Goal: Information Seeking & Learning: Check status

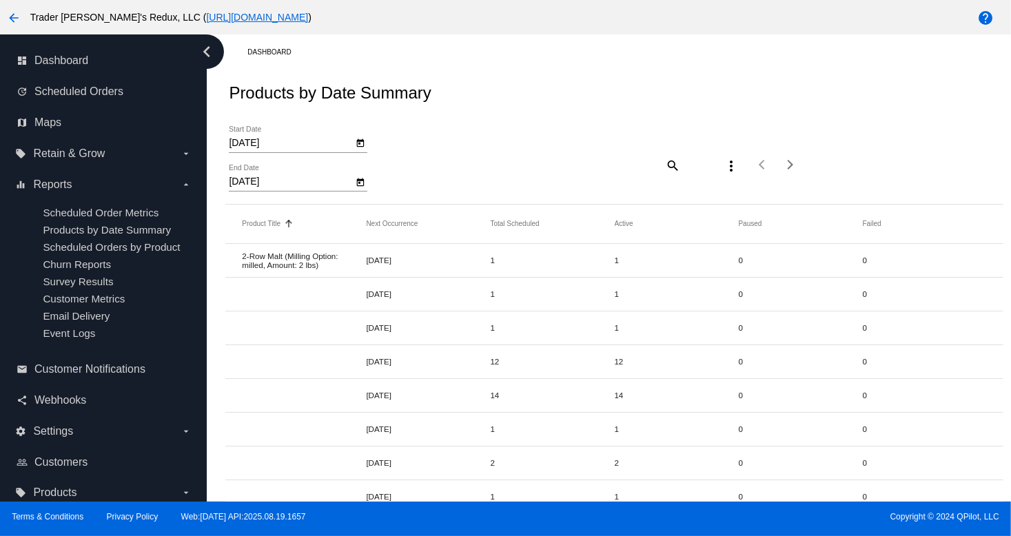
drag, startPoint x: 472, startPoint y: 454, endPoint x: 406, endPoint y: 395, distance: 88.3
click at [463, 446] on mat-row "[DATE] 2 2 0 0" at bounding box center [613, 463] width 777 height 34
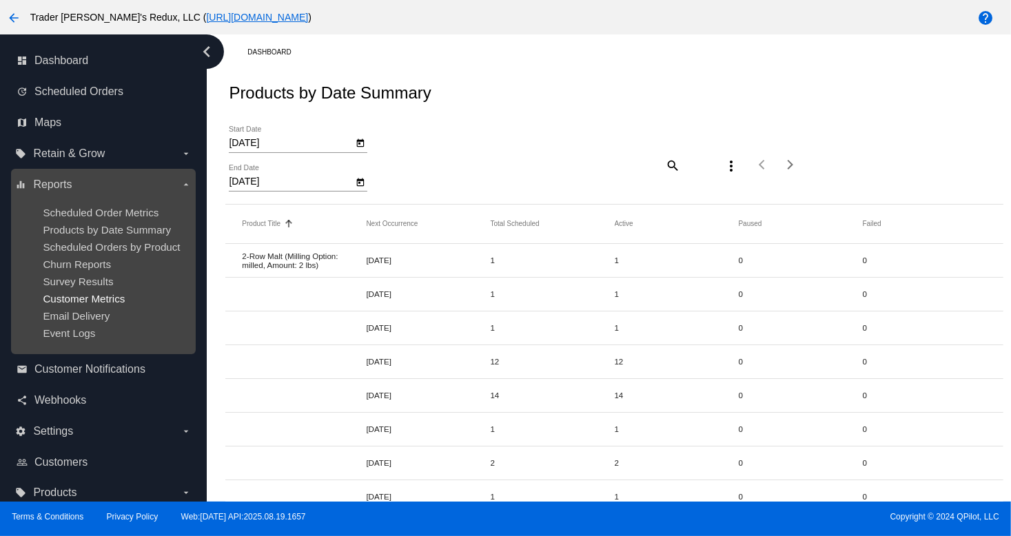
click at [88, 296] on span "Customer Metrics" at bounding box center [84, 299] width 82 height 12
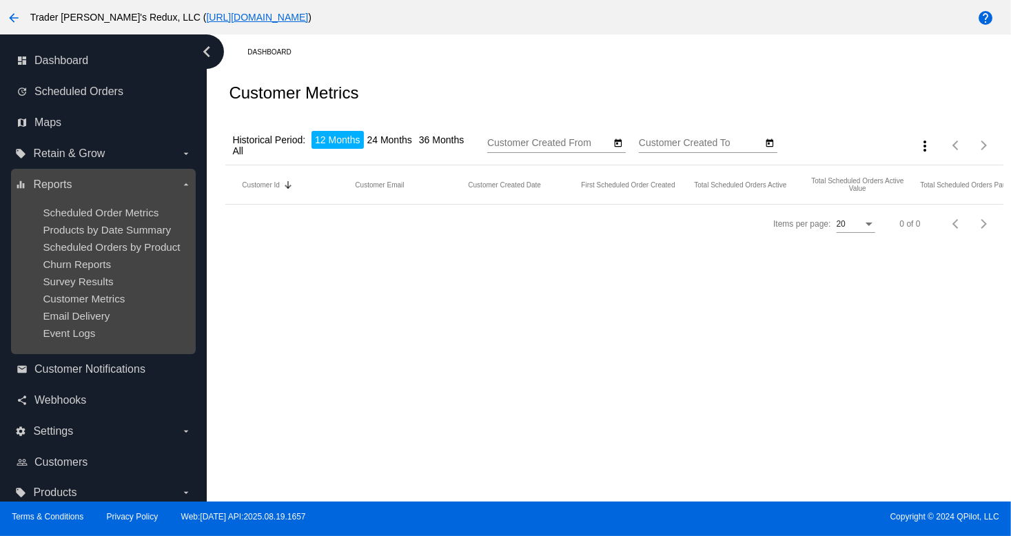
type input "[DATE]"
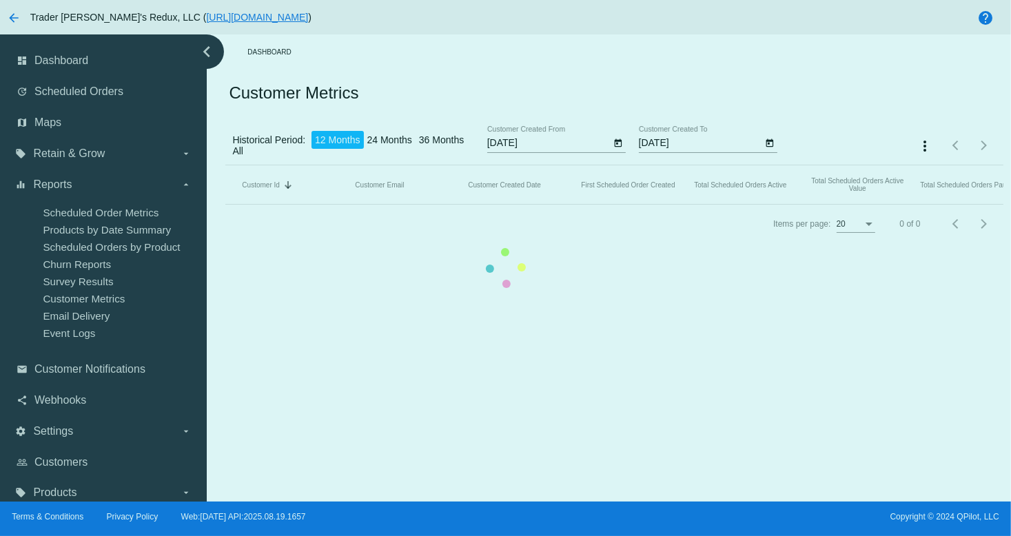
click at [225, 205] on mat-table "Customer Id Sorted by CustomerId descending Customer Email Customer Created Dat…" at bounding box center [613, 184] width 777 height 39
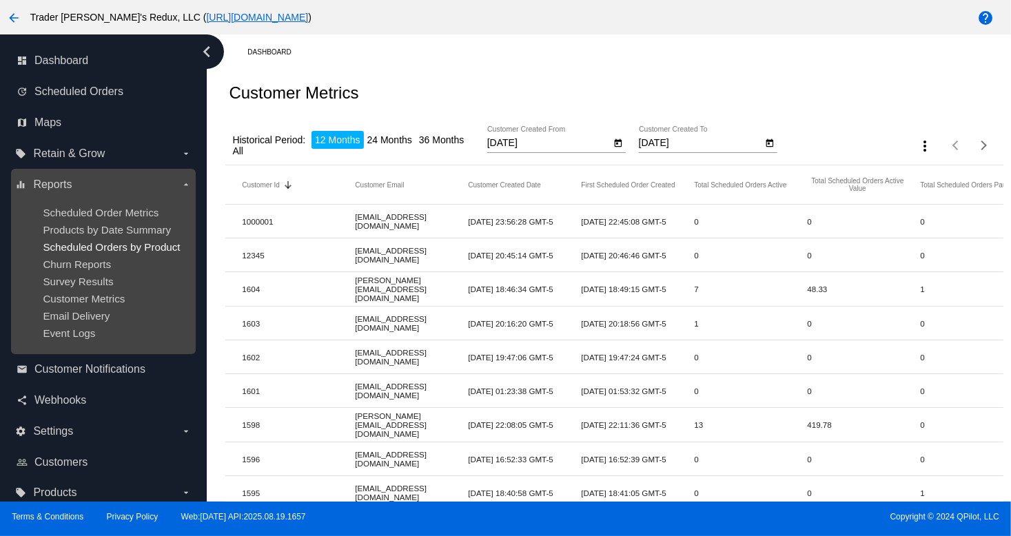
click at [107, 242] on span "Scheduled Orders by Product" at bounding box center [111, 247] width 137 height 12
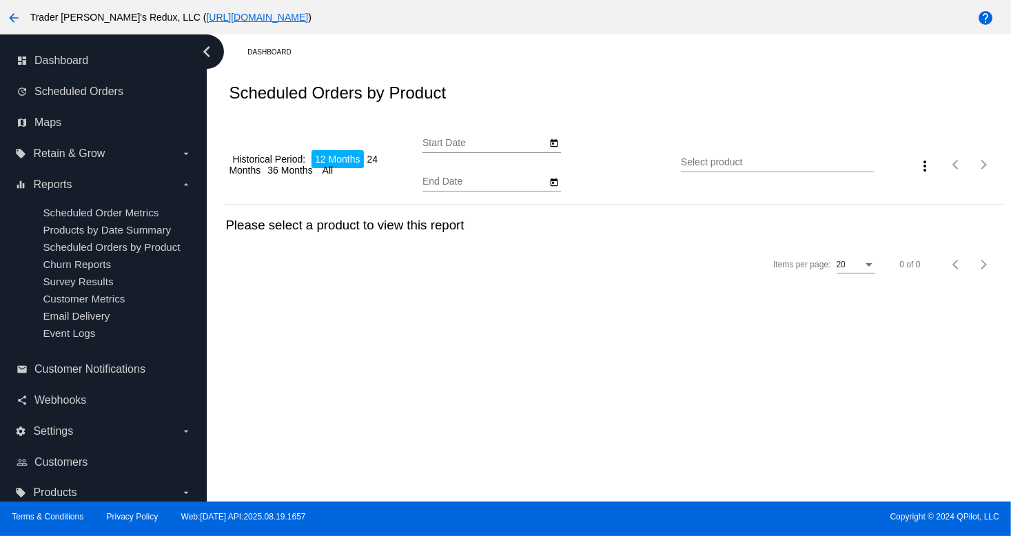
type input "[DATE]"
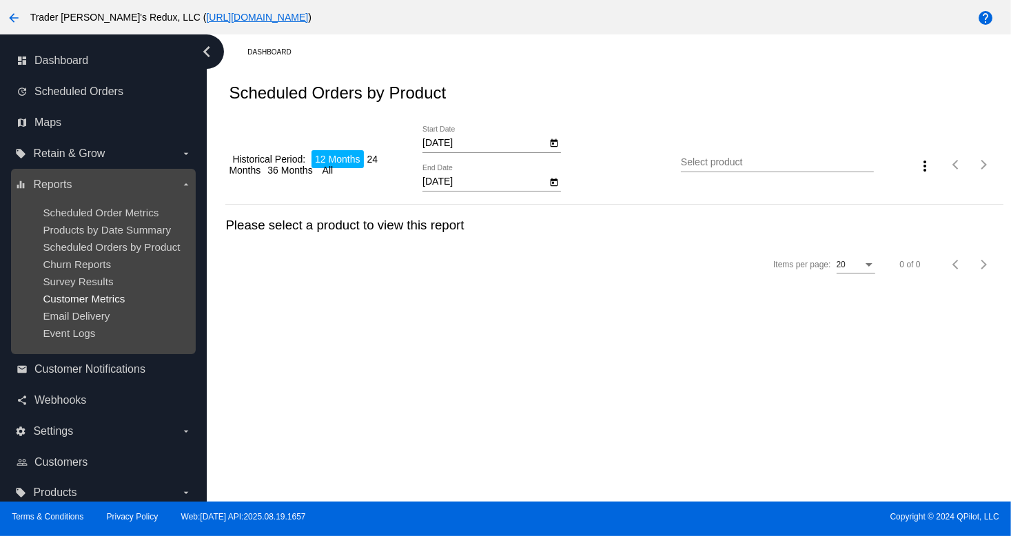
click at [111, 300] on span "Customer Metrics" at bounding box center [84, 299] width 82 height 12
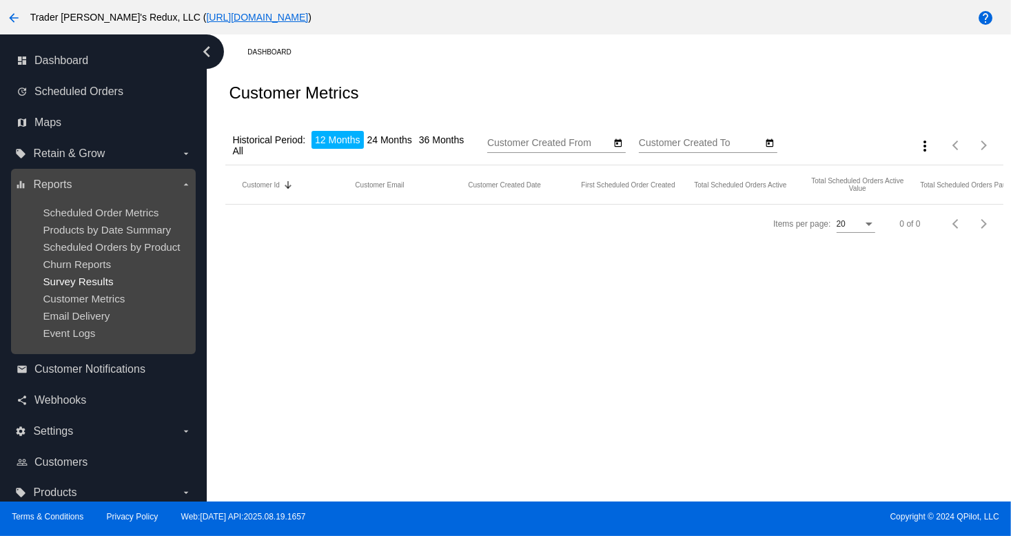
type input "[DATE]"
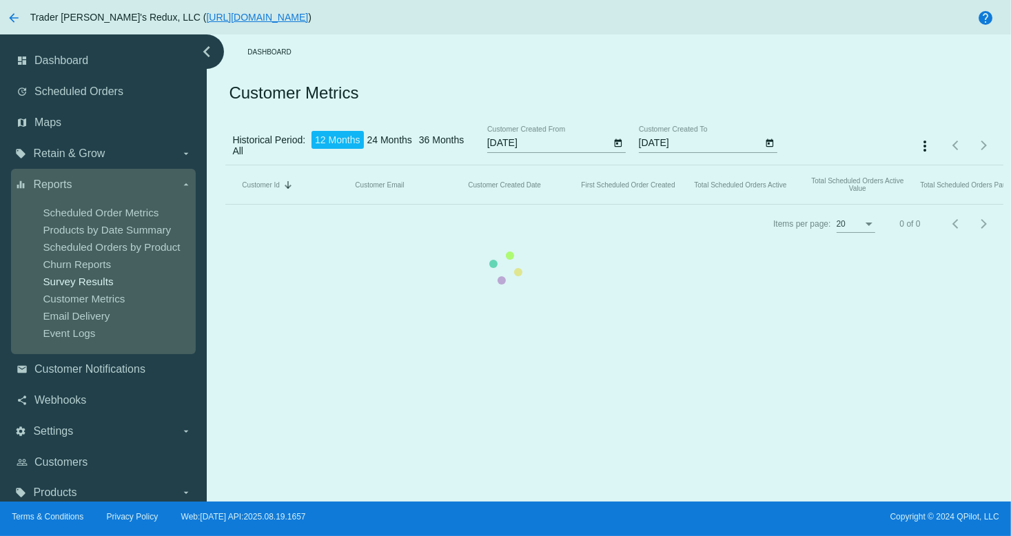
click at [91, 287] on div "dashboard Dashboard update Scheduled Orders map Maps local_offer Retain & Grow …" at bounding box center [505, 267] width 1011 height 467
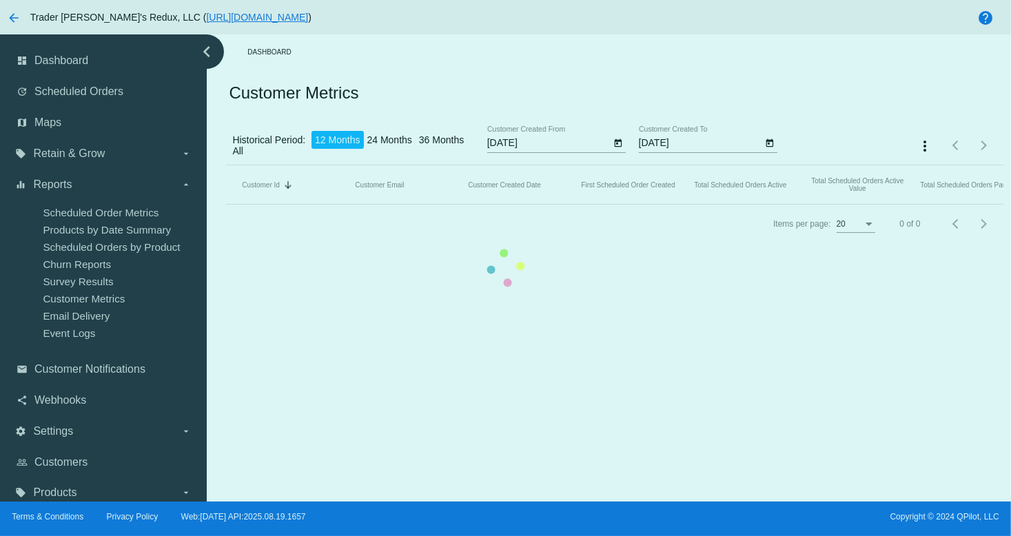
click at [732, 205] on mat-table "Customer Id Sorted by CustomerId descending Customer Email Customer Created Dat…" at bounding box center [613, 184] width 777 height 39
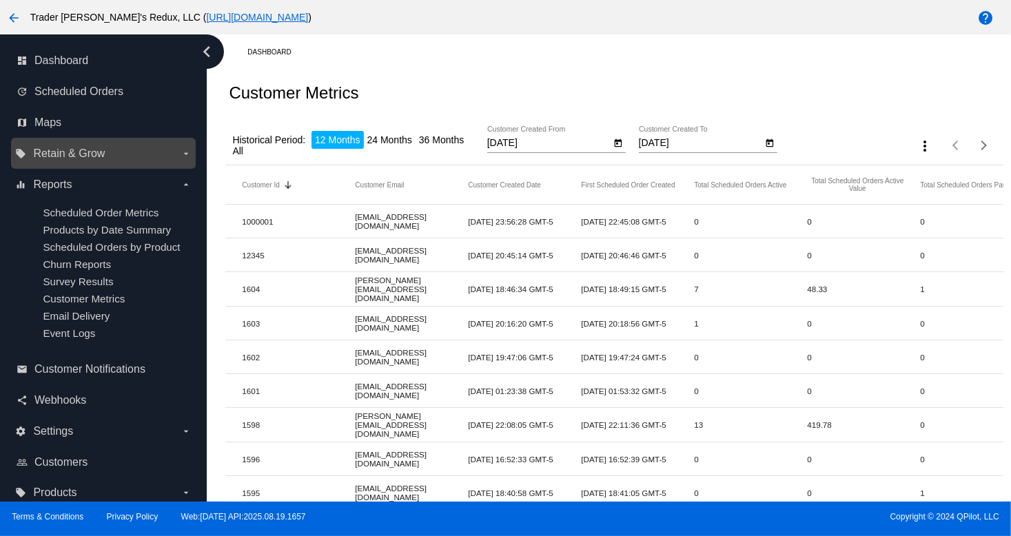
click at [79, 138] on div "local_offer Retain & Grow arrow_drop_down" at bounding box center [103, 153] width 185 height 31
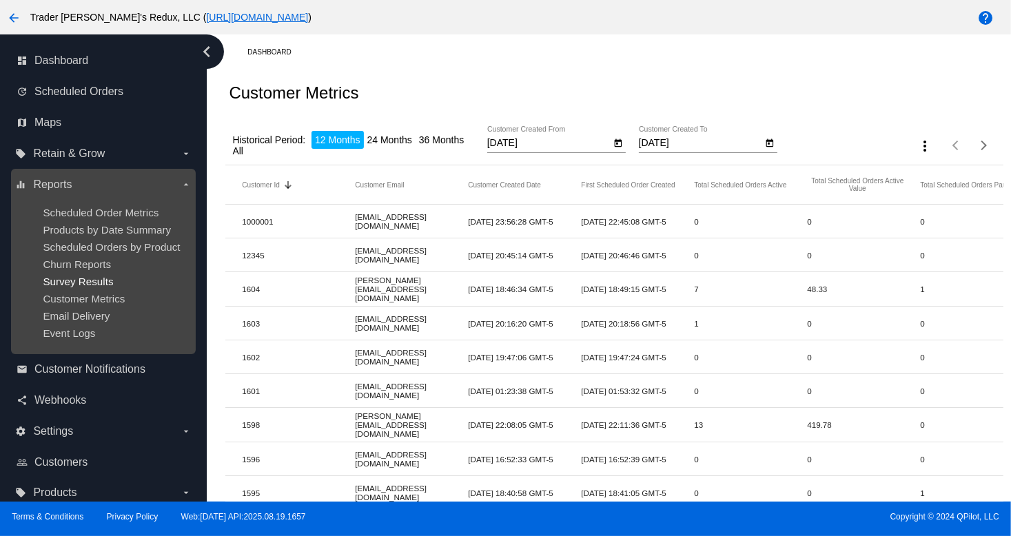
drag, startPoint x: 81, startPoint y: 320, endPoint x: 85, endPoint y: 287, distance: 33.3
click at [80, 319] on span "Email Delivery" at bounding box center [76, 316] width 67 height 12
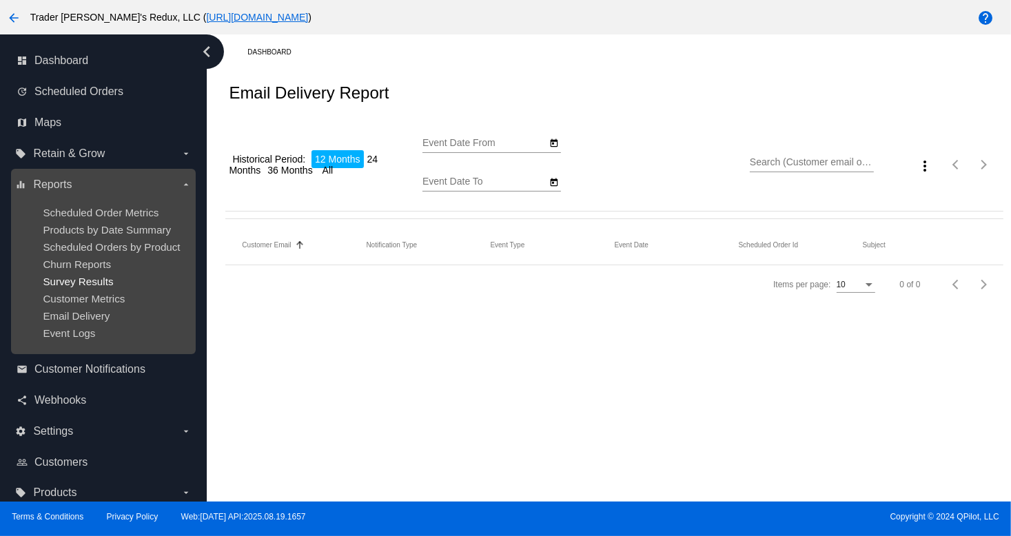
click at [85, 276] on span "Survey Results" at bounding box center [78, 282] width 70 height 12
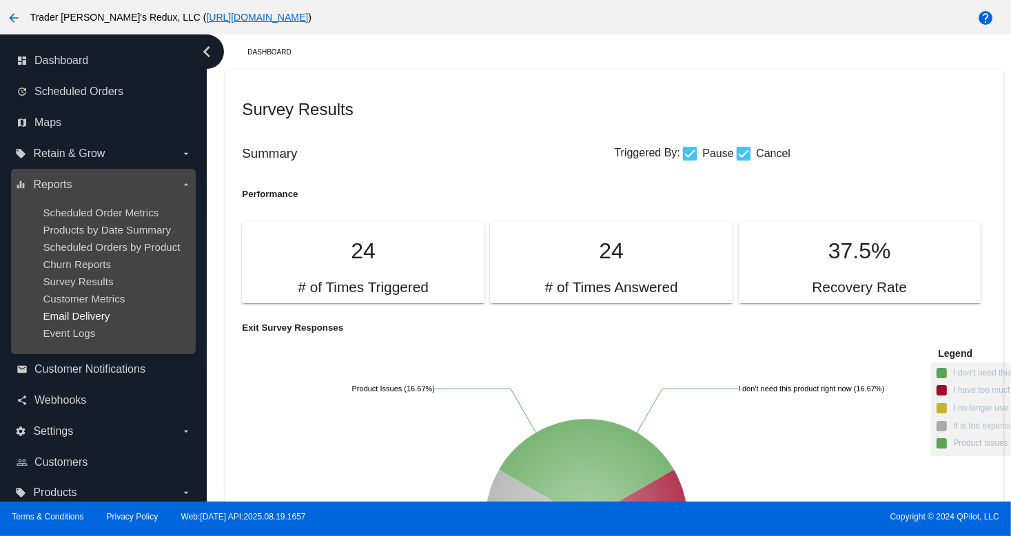
click at [73, 312] on span "Email Delivery" at bounding box center [76, 316] width 67 height 12
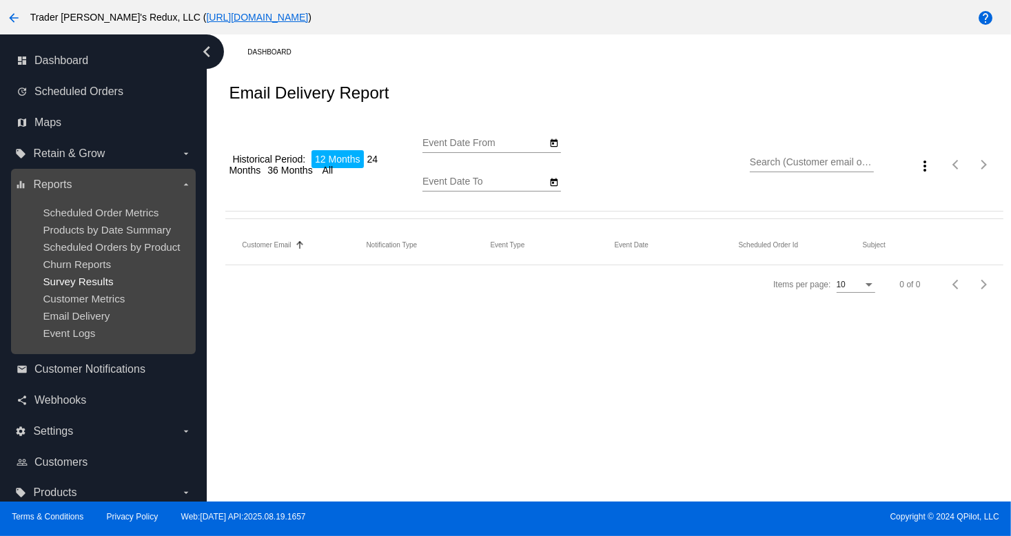
click at [85, 282] on span "Survey Results" at bounding box center [78, 282] width 70 height 12
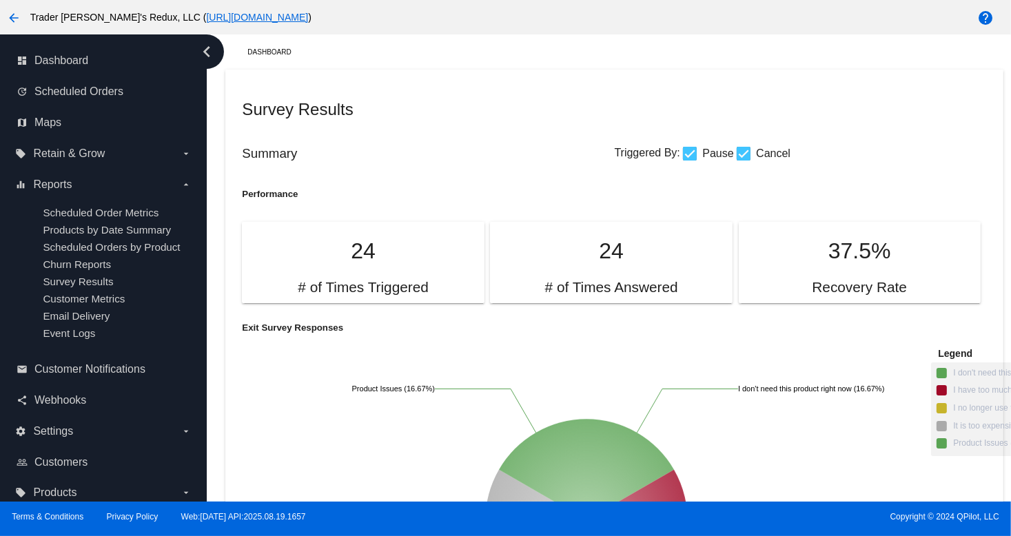
click at [679, 121] on div "Survey Results" at bounding box center [614, 109] width 744 height 47
drag, startPoint x: 504, startPoint y: 348, endPoint x: 309, endPoint y: 342, distance: 195.1
click at [418, 351] on icon "I don't need this product right now (16.67%) I don't need this product right no…" at bounding box center [586, 520] width 689 height 344
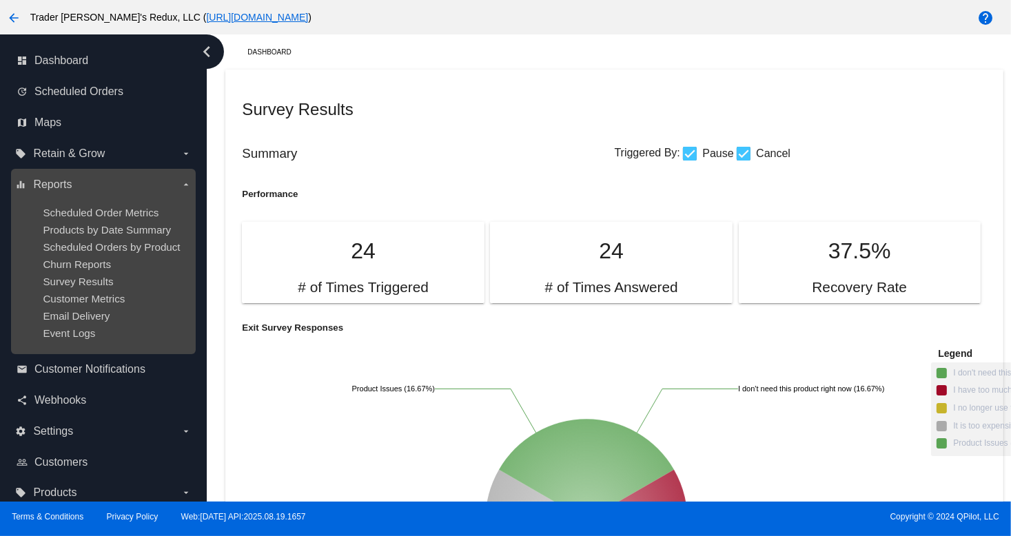
click at [88, 255] on ul "Scheduled Order Metrics Products by Date Summary Scheduled Orders by Product Ch…" at bounding box center [103, 273] width 176 height 154
click at [91, 236] on ul "Scheduled Order Metrics Products by Date Summary Scheduled Orders by Product Ch…" at bounding box center [103, 273] width 176 height 154
click at [94, 221] on ul "Scheduled Order Metrics Products by Date Summary Scheduled Orders by Product Ch…" at bounding box center [103, 273] width 176 height 154
click at [99, 207] on span "Scheduled Order Metrics" at bounding box center [101, 213] width 116 height 12
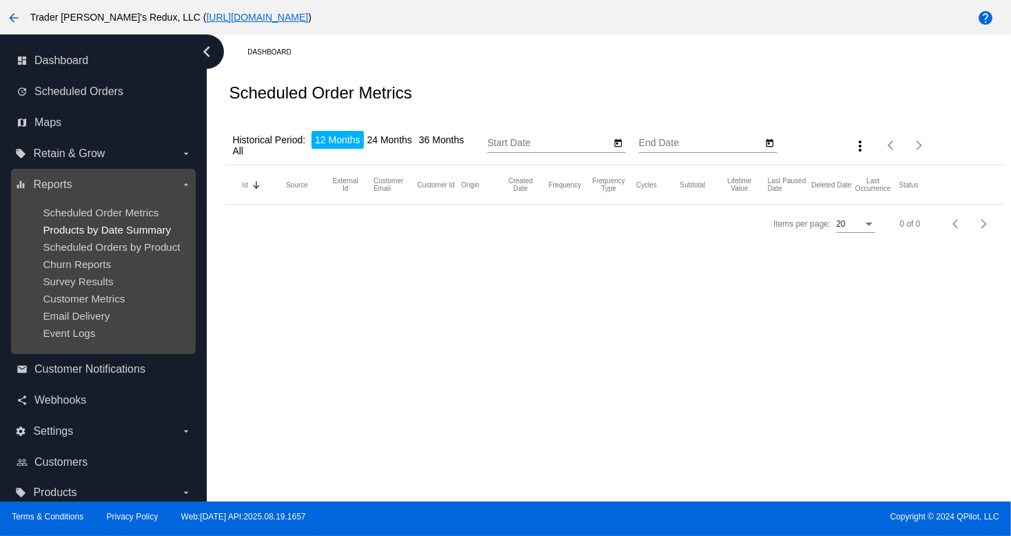
click at [83, 229] on span "Products by Date Summary" at bounding box center [107, 230] width 128 height 12
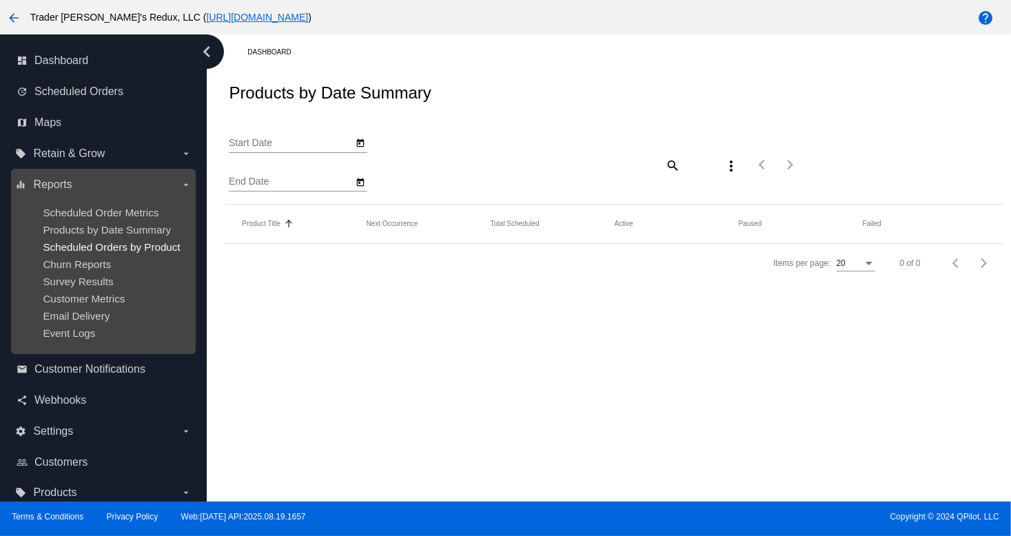
click at [77, 244] on span "Scheduled Orders by Product" at bounding box center [111, 247] width 137 height 12
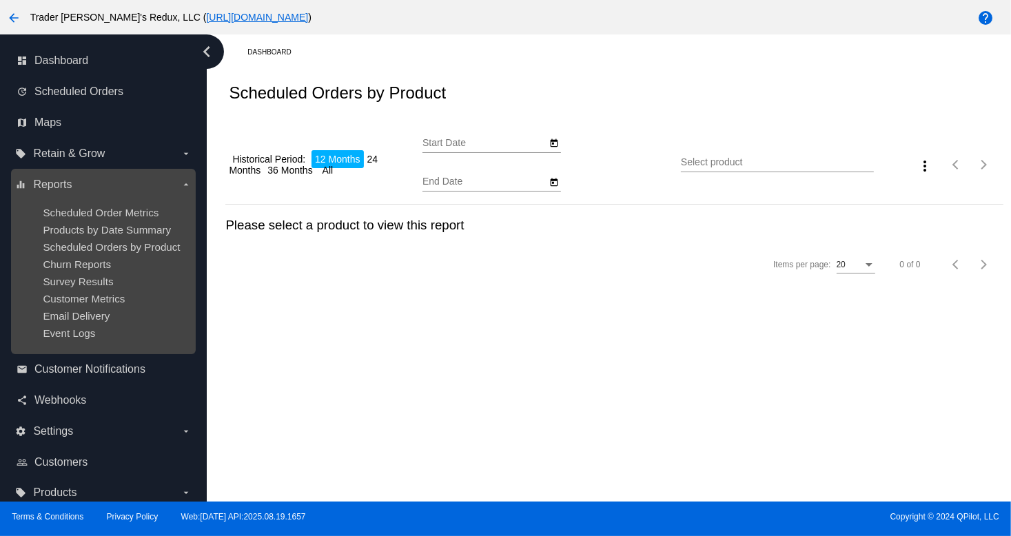
type input "[DATE]"
click at [95, 274] on ul "Scheduled Order Metrics Products by Date Summary Scheduled Orders by Product Ch…" at bounding box center [103, 273] width 176 height 154
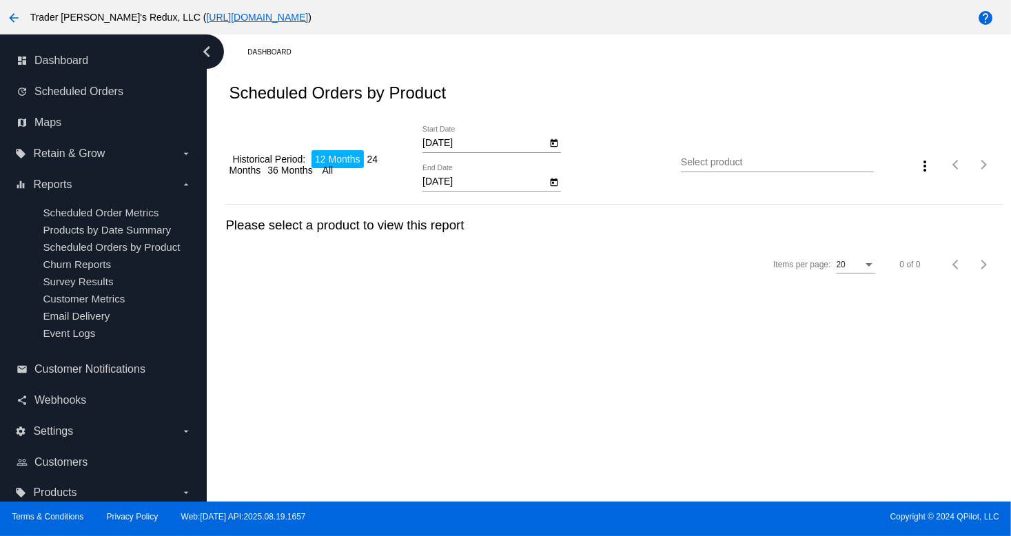
click at [622, 324] on div "Dashboard Scheduled Orders by Product Historical Period: 12 Months 24 Months 36…" at bounding box center [609, 267] width 804 height 467
click at [686, 426] on div "Dashboard Scheduled Orders by Product Historical Period: 12 Months 24 Months 36…" at bounding box center [609, 267] width 804 height 467
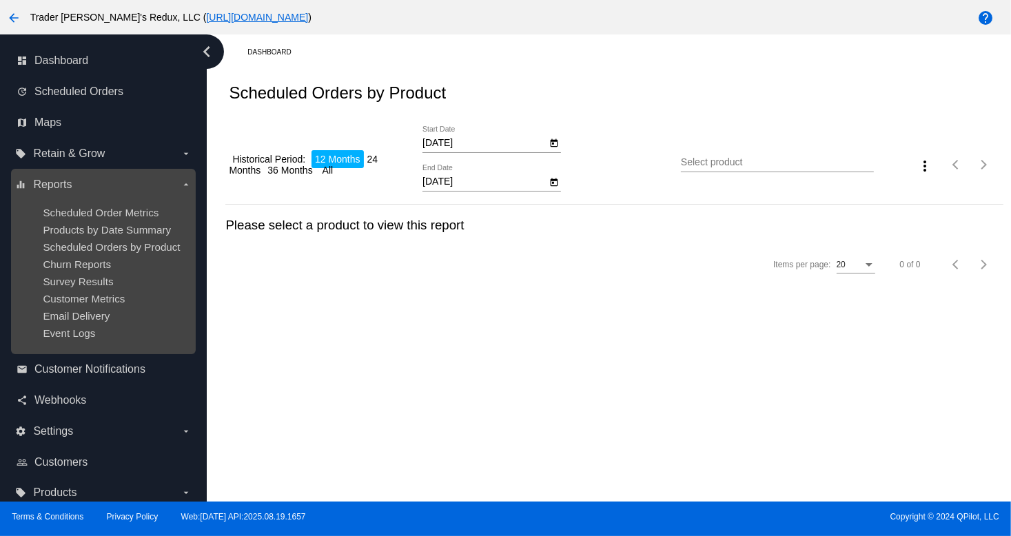
click at [110, 273] on ul "Scheduled Order Metrics Products by Date Summary Scheduled Orders by Product Ch…" at bounding box center [103, 273] width 176 height 154
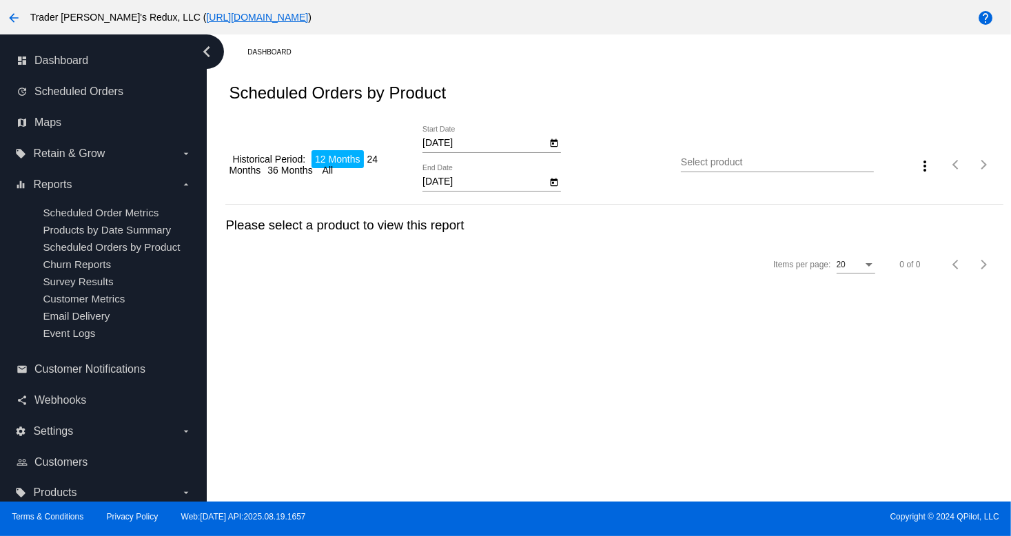
drag, startPoint x: 472, startPoint y: 388, endPoint x: 341, endPoint y: 318, distance: 148.6
click at [473, 389] on div "Dashboard Scheduled Orders by Product Historical Period: 12 Months 24 Months 36…" at bounding box center [609, 267] width 804 height 467
click at [36, 136] on div "map Maps" at bounding box center [103, 122] width 185 height 31
drag, startPoint x: 618, startPoint y: 326, endPoint x: 630, endPoint y: 327, distance: 12.4
click at [620, 327] on div "Dashboard Scheduled Orders by Product Historical Period: 12 Months 24 Months 36…" at bounding box center [609, 267] width 804 height 467
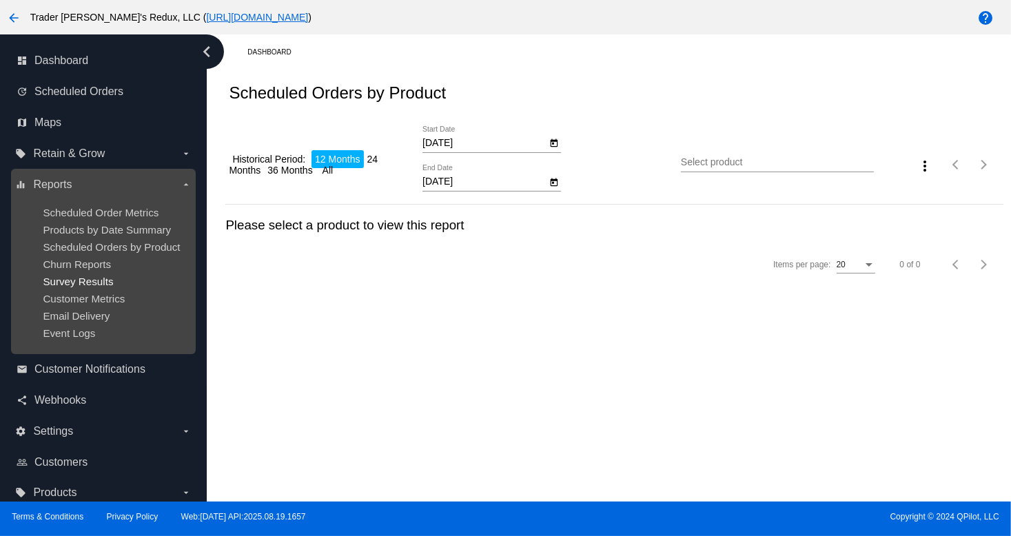
click at [77, 282] on span "Survey Results" at bounding box center [78, 282] width 70 height 12
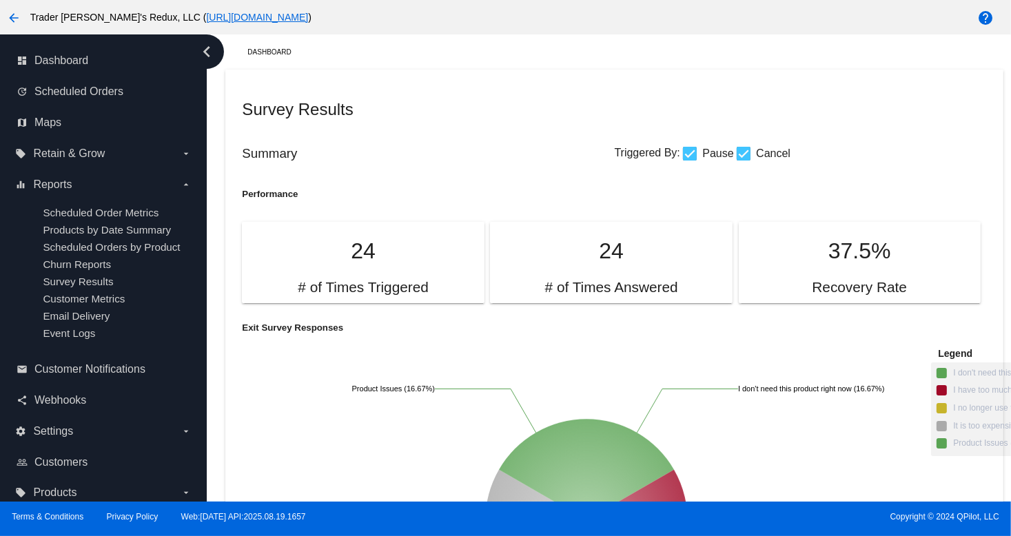
click at [422, 147] on h3 "Summary" at bounding box center [428, 153] width 372 height 15
